Goal: Information Seeking & Learning: Learn about a topic

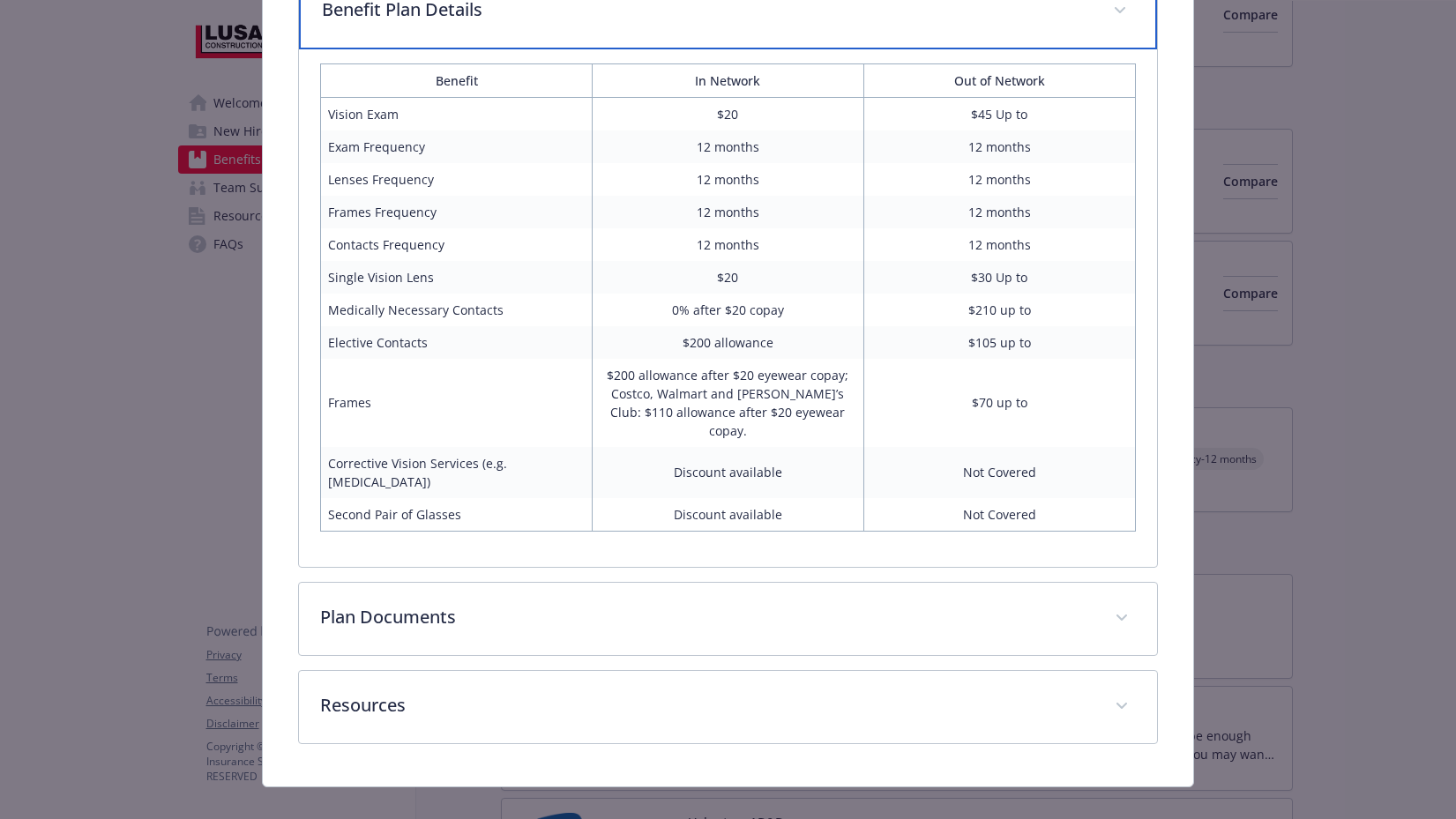
scroll to position [1396, 0]
